Goal: Task Accomplishment & Management: Manage account settings

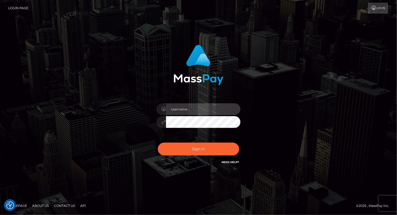
click at [202, 108] on input "text" at bounding box center [203, 109] width 74 height 12
type input "Arlene.luminaryplay"
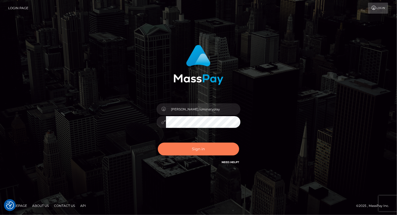
click at [207, 149] on button "Sign in" at bounding box center [198, 148] width 81 height 13
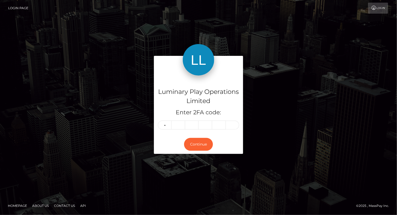
type input "9"
type input "7"
type input "4"
type input "0"
type input "2"
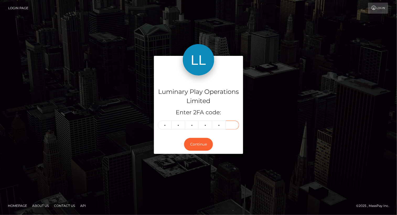
type input "6"
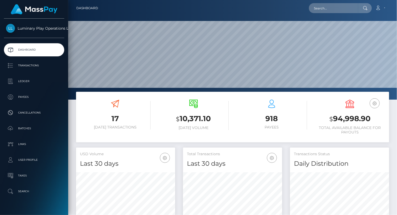
scroll to position [93, 99]
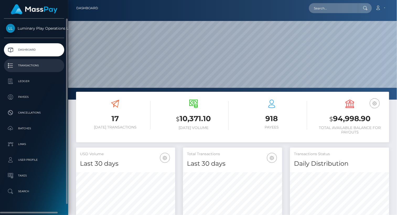
click at [32, 67] on p "Transactions" at bounding box center [34, 66] width 56 height 8
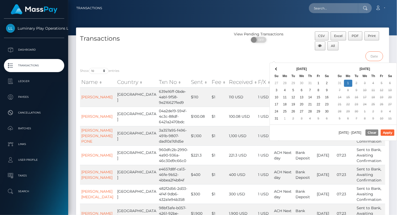
click at [377, 57] on input "text" at bounding box center [374, 56] width 18 height 10
click at [278, 70] on th at bounding box center [276, 68] width 8 height 7
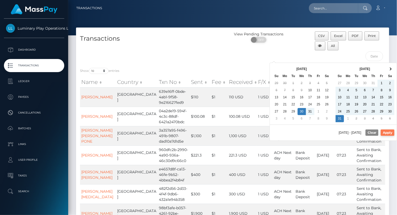
click at [392, 132] on button "Apply" at bounding box center [387, 132] width 14 height 6
type input "07/30/2025 - 08/31/2025"
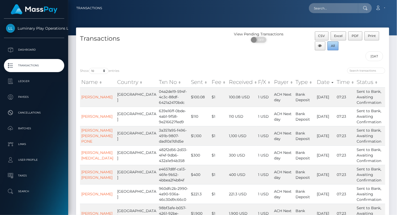
click at [333, 45] on span "All" at bounding box center [333, 46] width 4 height 4
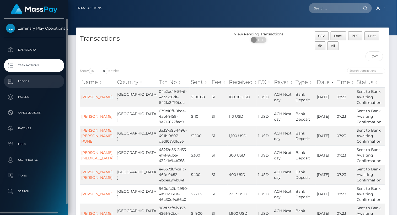
click at [26, 82] on p "Ledger" at bounding box center [34, 81] width 56 height 8
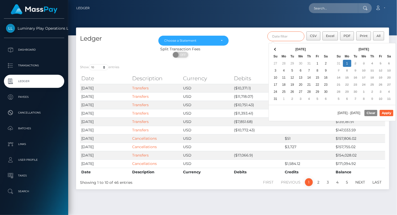
click at [286, 35] on input "text" at bounding box center [285, 36] width 37 height 10
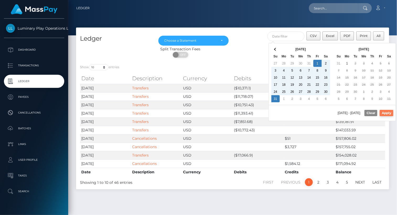
click at [391, 111] on button "Apply" at bounding box center [386, 113] width 14 height 6
type input "08/01/2025 - 08/31/2025"
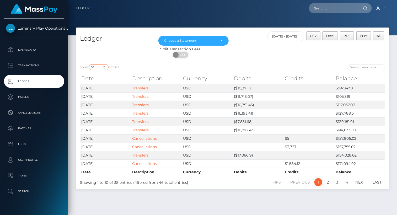
click at [95, 66] on select "10 25 50 100 250" at bounding box center [99, 67] width 20 height 6
select select "100"
click at [89, 64] on select "10 25 50 100 250" at bounding box center [99, 67] width 20 height 6
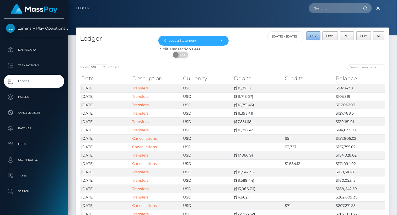
click at [316, 36] on span "CSV" at bounding box center [313, 36] width 7 height 4
click at [209, 41] on div "Choose a Statement" at bounding box center [190, 41] width 52 height 4
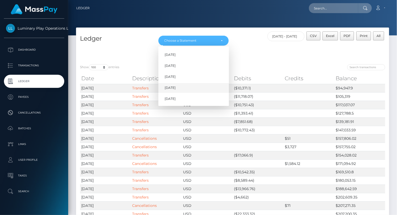
click at [182, 87] on link "Aug 2025" at bounding box center [193, 88] width 70 height 10
select select "Aug 2025"
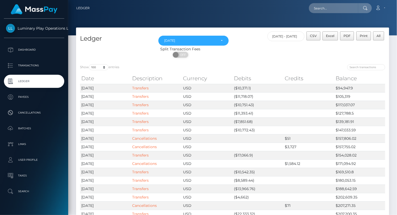
click at [257, 48] on div "Split Transaction Fees" at bounding box center [180, 49] width 208 height 6
click at [285, 35] on input "08/01/2025 - 08/31/2025" at bounding box center [285, 36] width 37 height 10
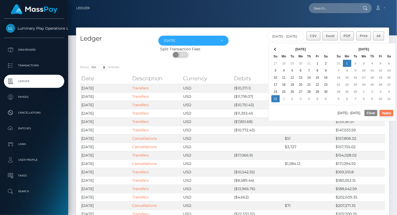
click at [389, 112] on button "Apply" at bounding box center [386, 113] width 14 height 6
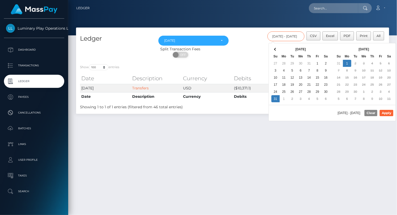
click at [296, 37] on input "08/31/2025 - 09/01/2025" at bounding box center [285, 36] width 37 height 10
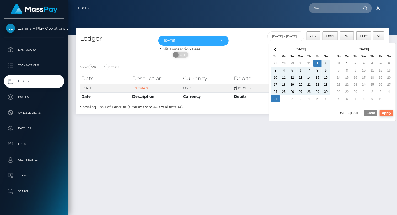
click at [388, 112] on button "Apply" at bounding box center [386, 113] width 14 height 6
type input "08/01/2025 - 08/31/2025"
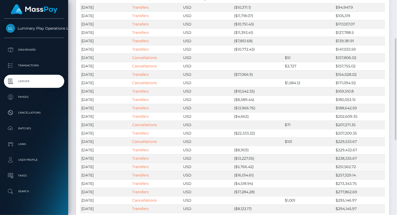
scroll to position [2, 0]
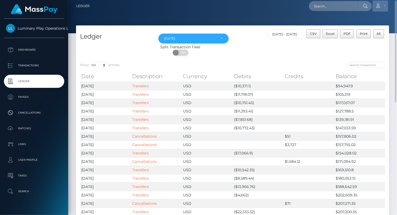
click at [382, 5] on link "Account" at bounding box center [379, 6] width 15 height 11
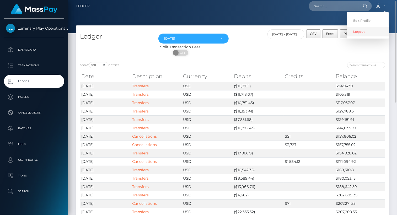
click at [363, 31] on link "Logout" at bounding box center [368, 32] width 42 height 10
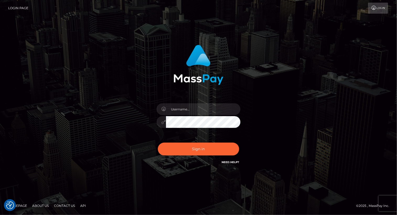
click at [50, 62] on div "Sign in" at bounding box center [198, 107] width 299 height 133
